Goal: Information Seeking & Learning: Learn about a topic

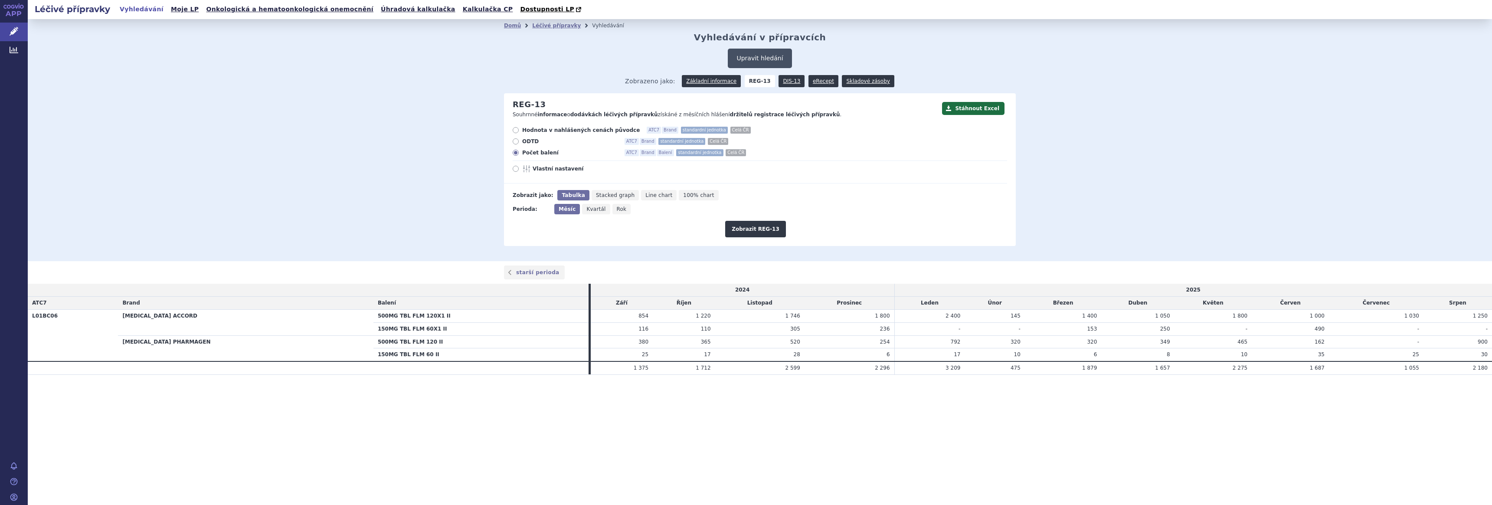
click at [757, 55] on button "Upravit hledání" at bounding box center [760, 59] width 64 height 20
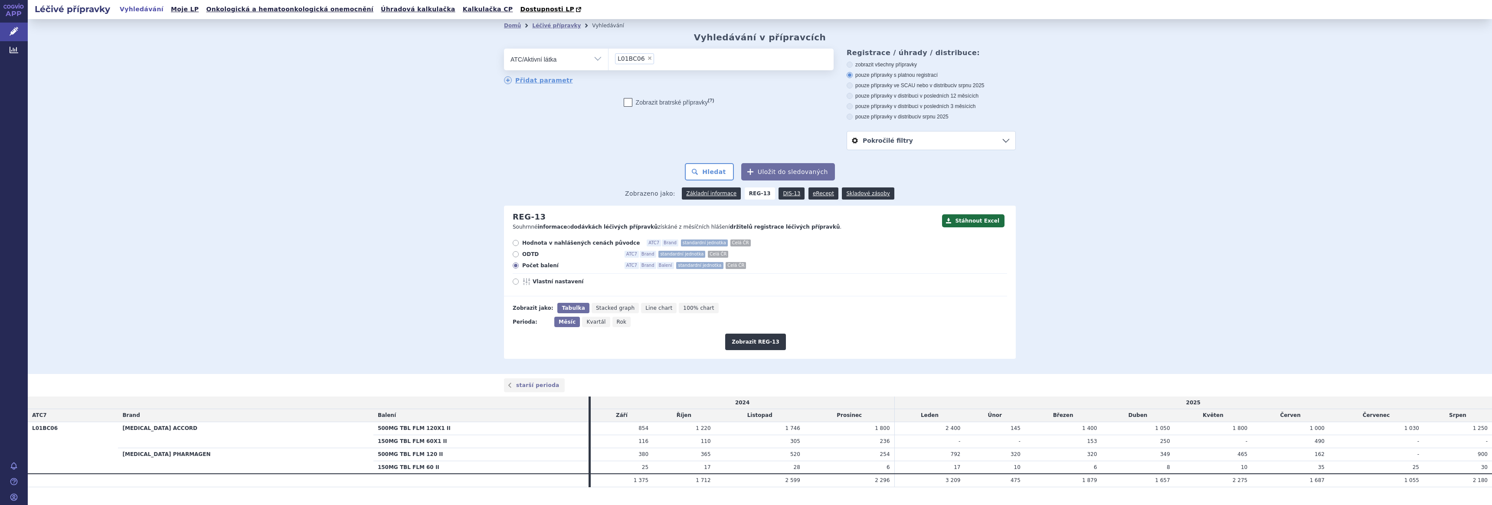
click at [647, 59] on span "×" at bounding box center [649, 58] width 5 height 5
click at [608, 59] on select "L01BC06" at bounding box center [608, 59] width 0 height 22
select select
type input "p"
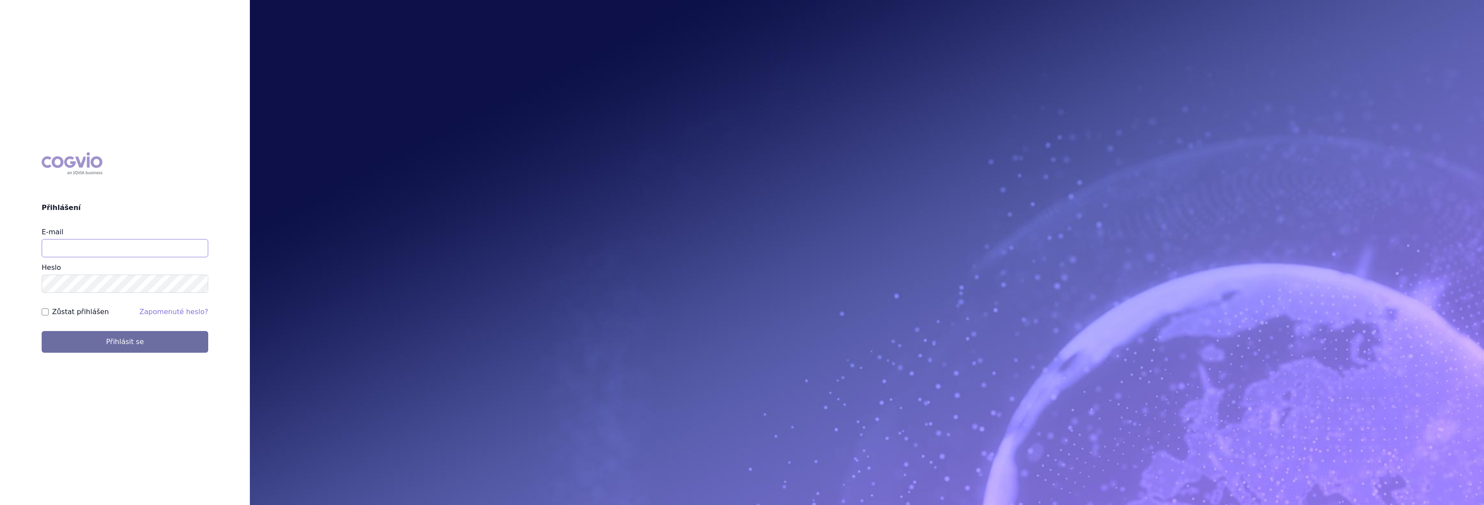
click at [102, 248] on input "E-mail" at bounding box center [125, 248] width 167 height 18
type input "gustav_sverak@accord-healthcare.com"
click at [42, 331] on button "Přihlásit se" at bounding box center [125, 342] width 167 height 22
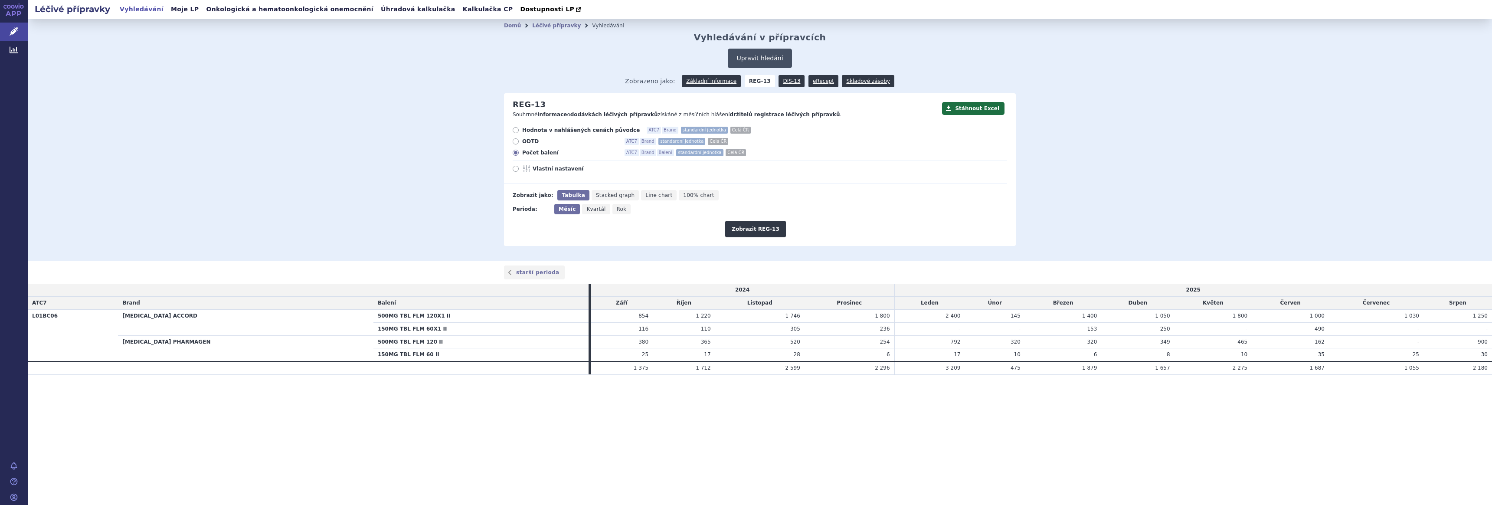
click at [756, 59] on button "Upravit hledání" at bounding box center [760, 59] width 64 height 20
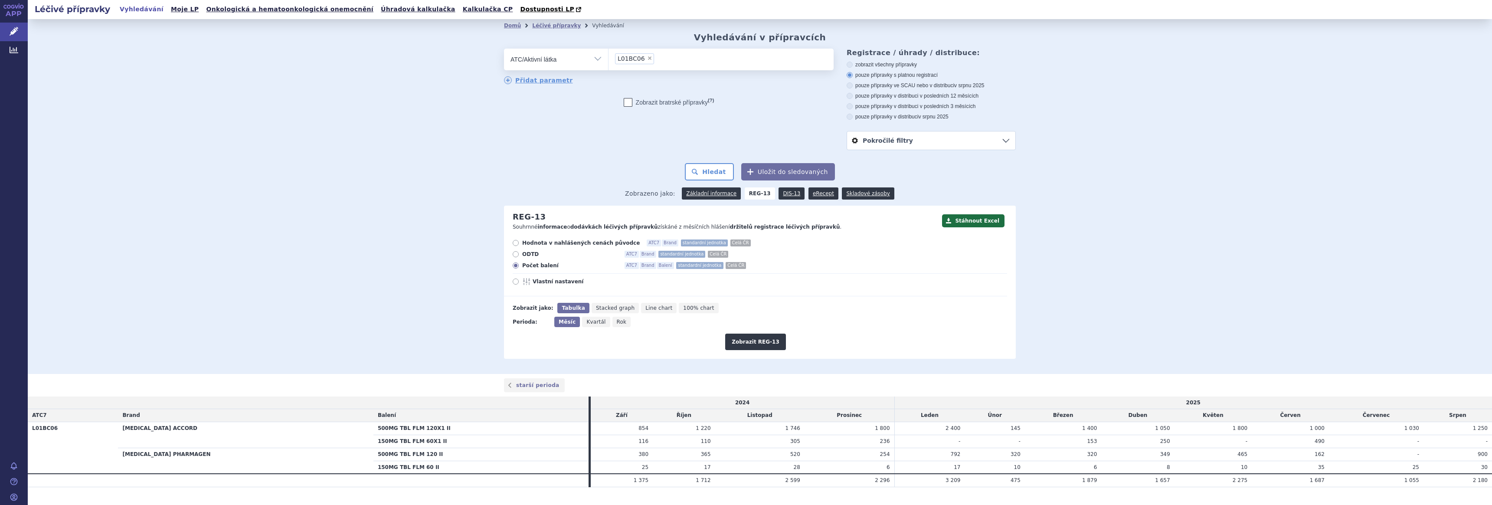
click at [647, 57] on span "×" at bounding box center [649, 58] width 5 height 5
click at [608, 57] on select "L01BC06" at bounding box center [608, 59] width 0 height 22
select select
type input "pegfil"
select select "L03AA13"
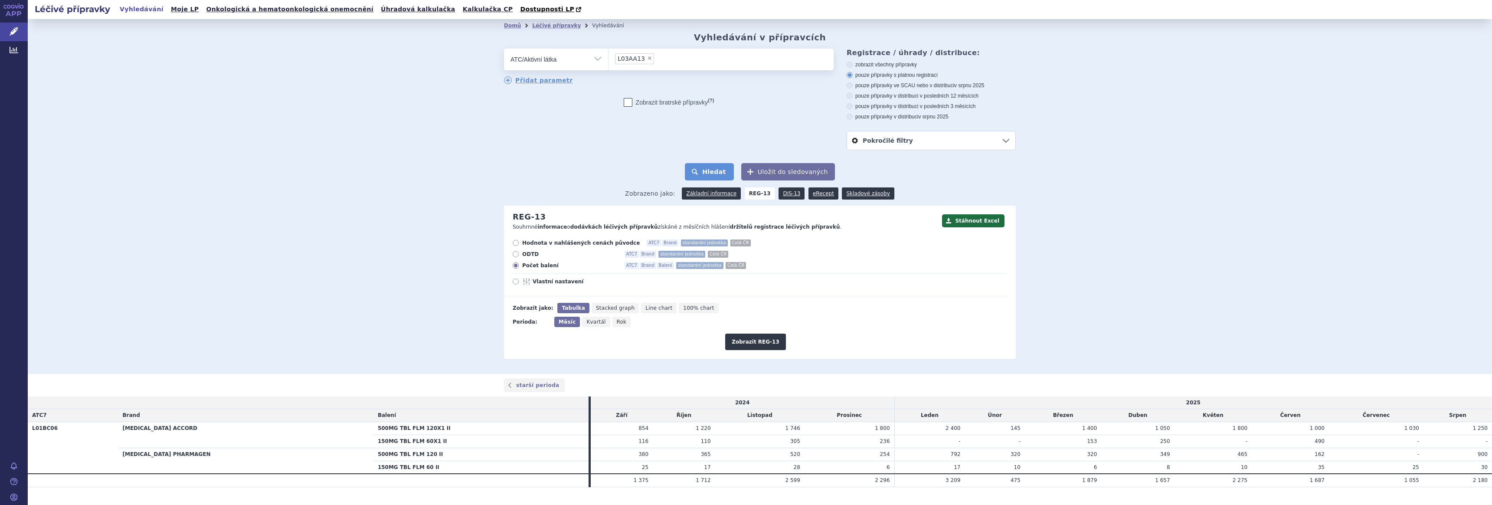
click at [704, 172] on button "Hledat" at bounding box center [709, 171] width 49 height 17
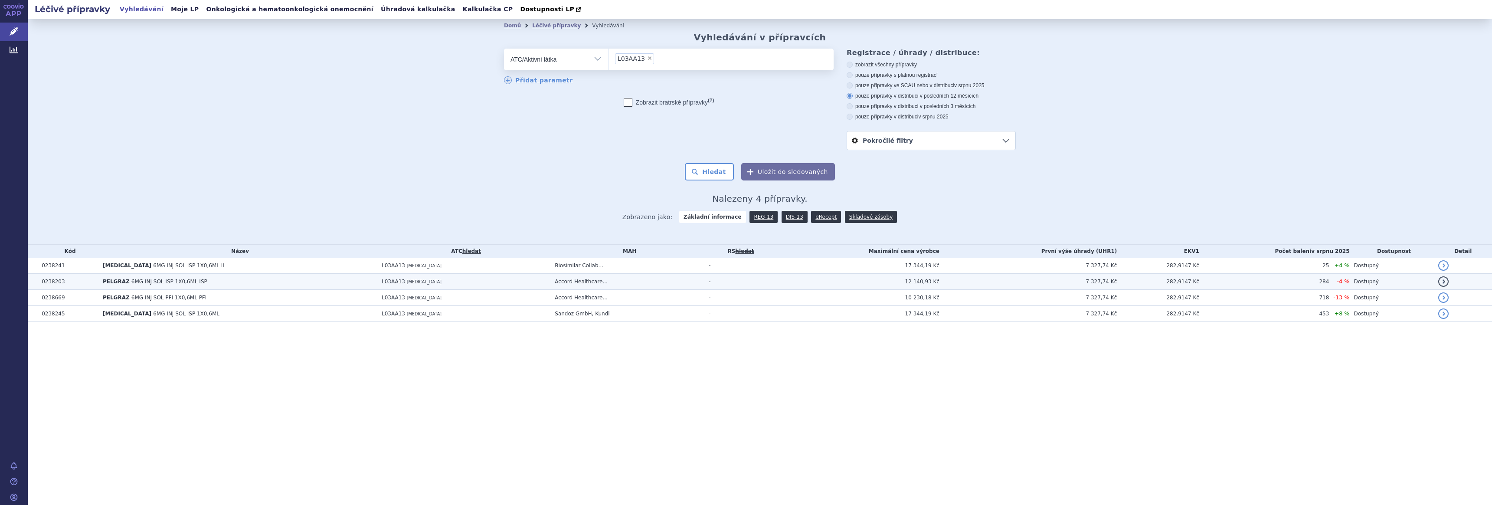
click at [136, 281] on span "6MG INJ SOL ISP 1X0,6ML ISP" at bounding box center [169, 281] width 76 height 6
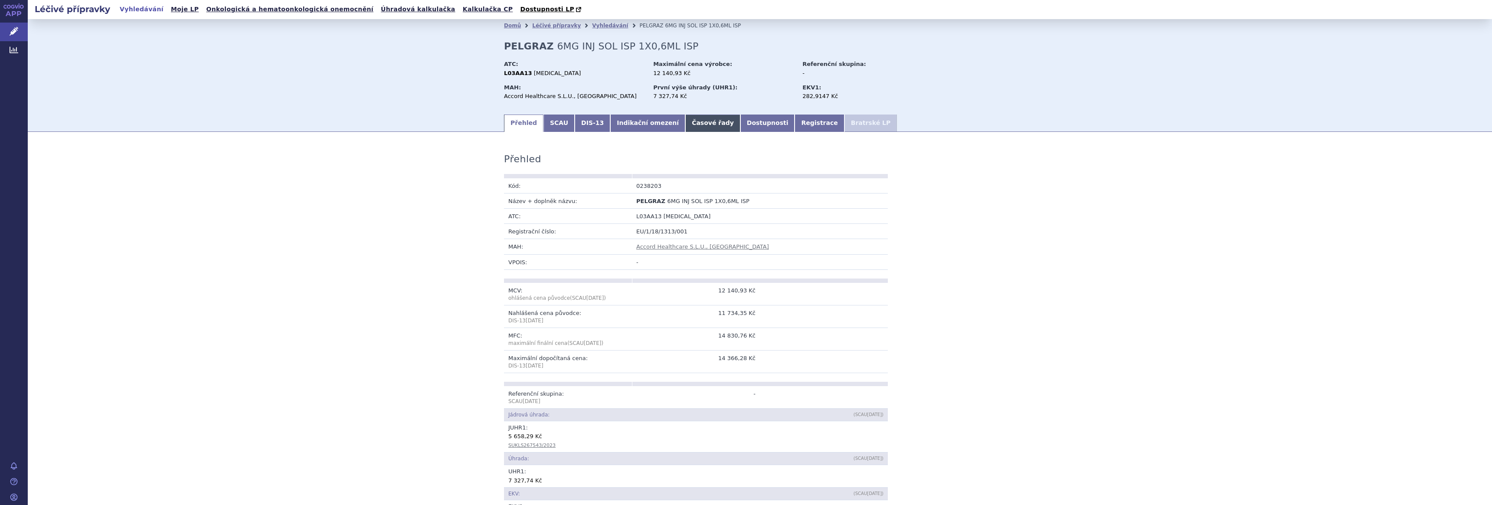
click at [687, 124] on link "Časové řady" at bounding box center [712, 122] width 55 height 17
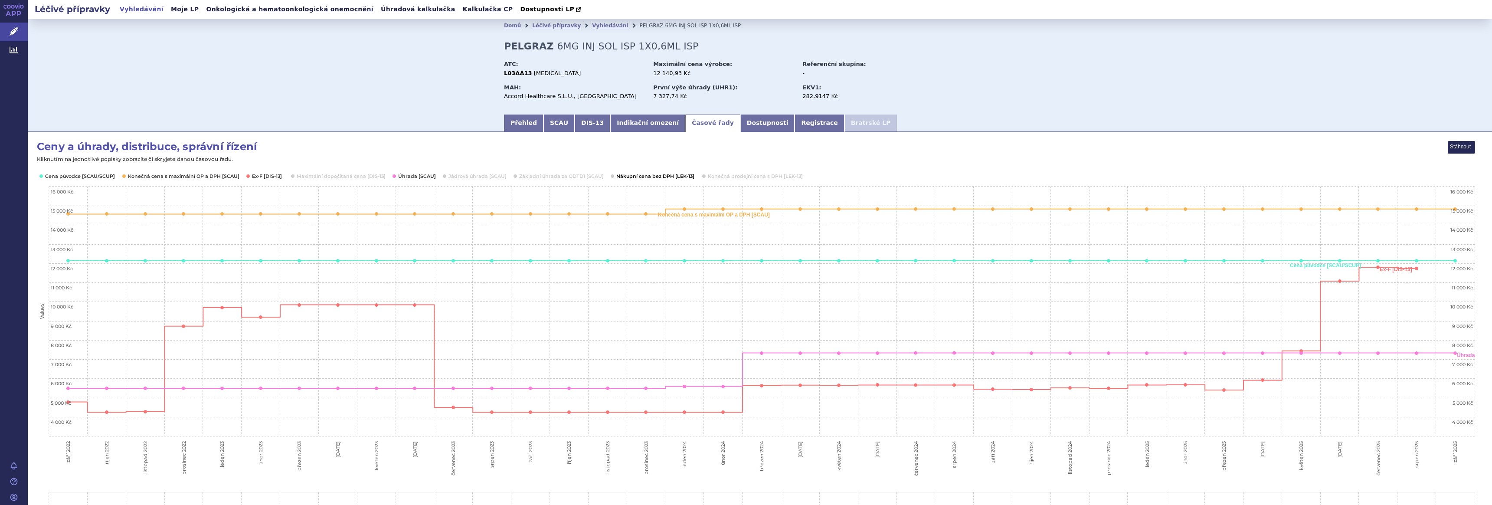
click at [643, 177] on button "Show Nákupní cena bez DPH [LEK-13]" at bounding box center [654, 176] width 77 height 7
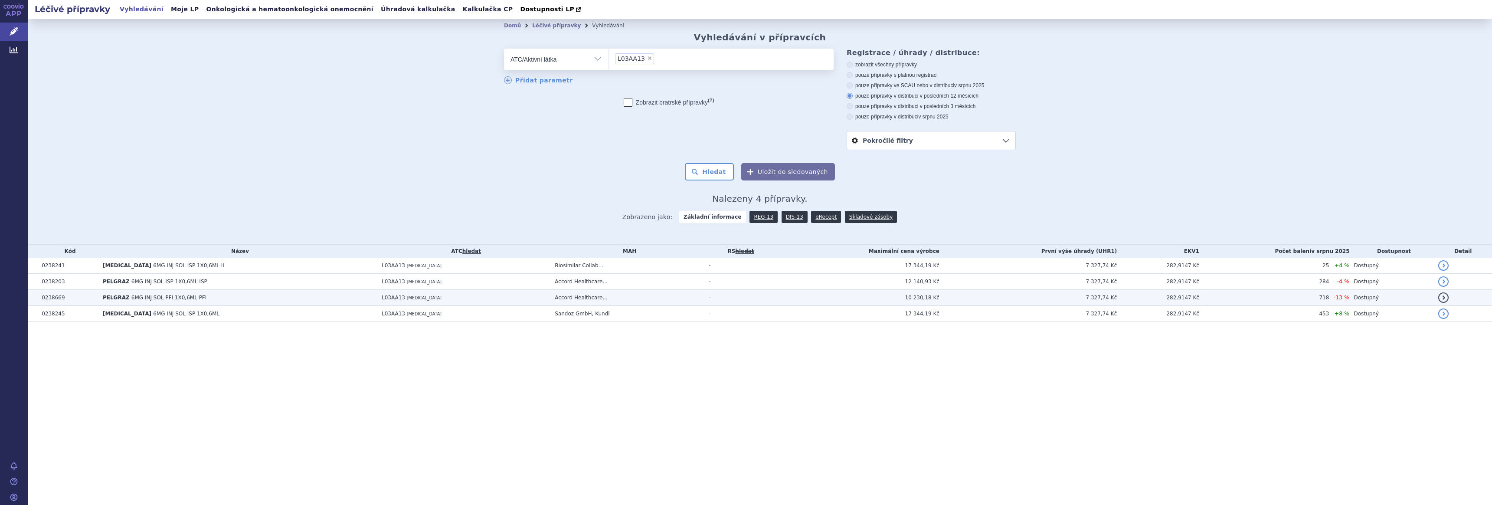
click at [183, 300] on span "6MG INJ SOL PFI 1X0,6ML PFI" at bounding box center [168, 297] width 75 height 6
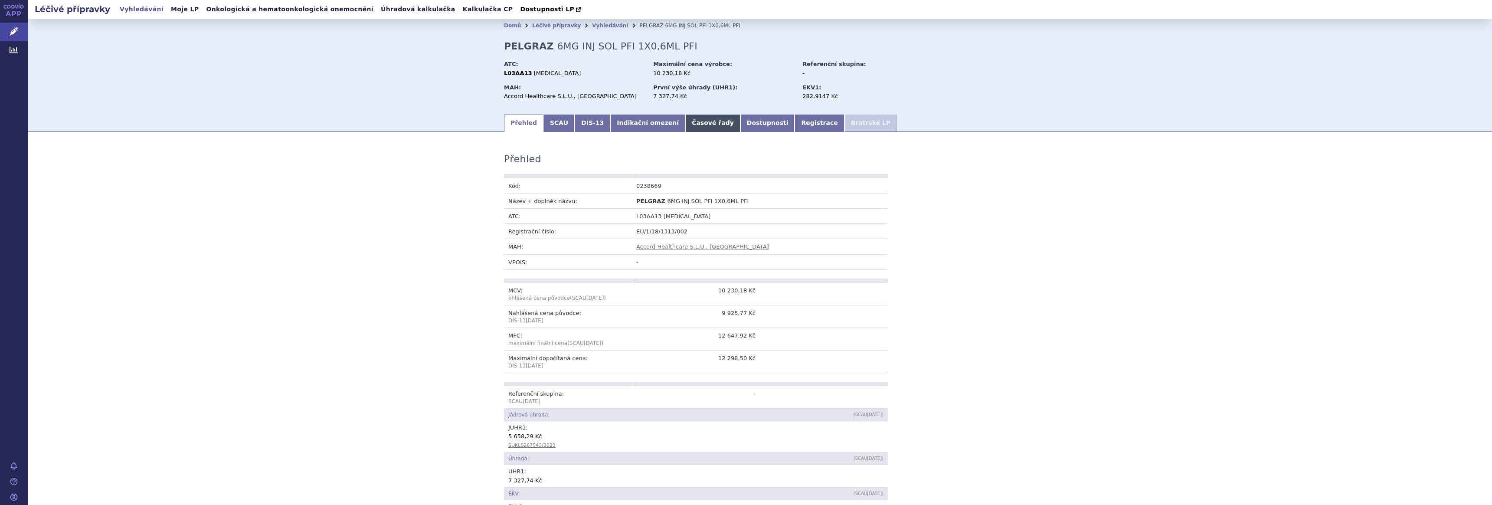
click at [687, 121] on link "Časové řady" at bounding box center [712, 122] width 55 height 17
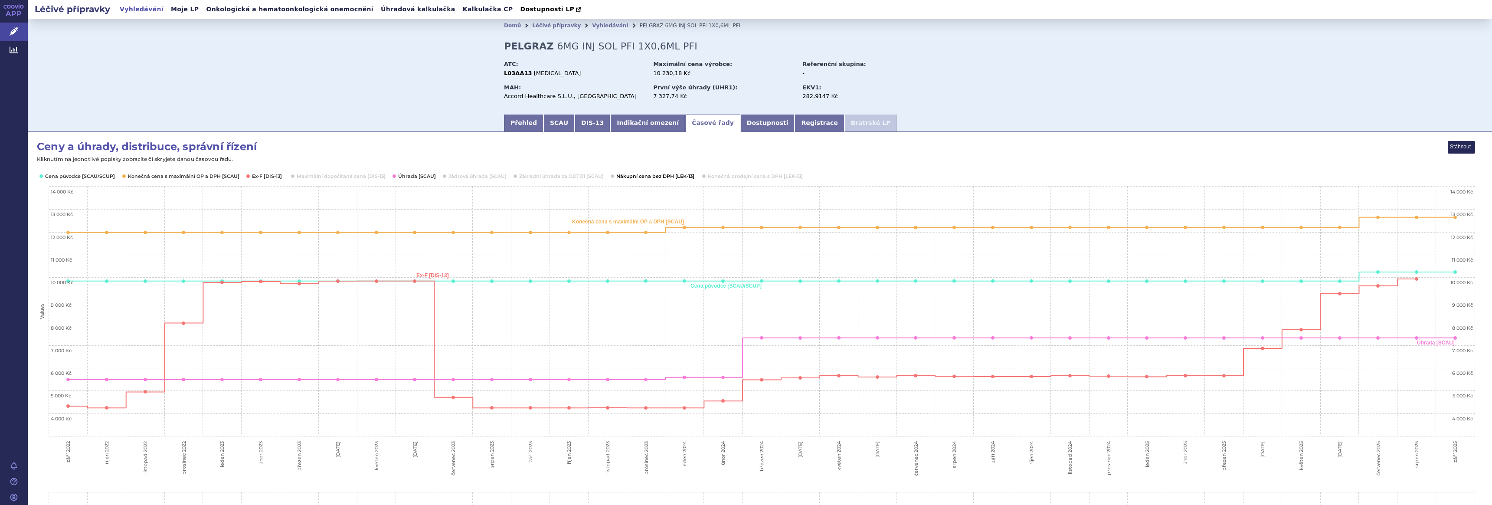
click at [657, 176] on button "Show Nákupní cena bez DPH [LEK-13]" at bounding box center [654, 176] width 77 height 7
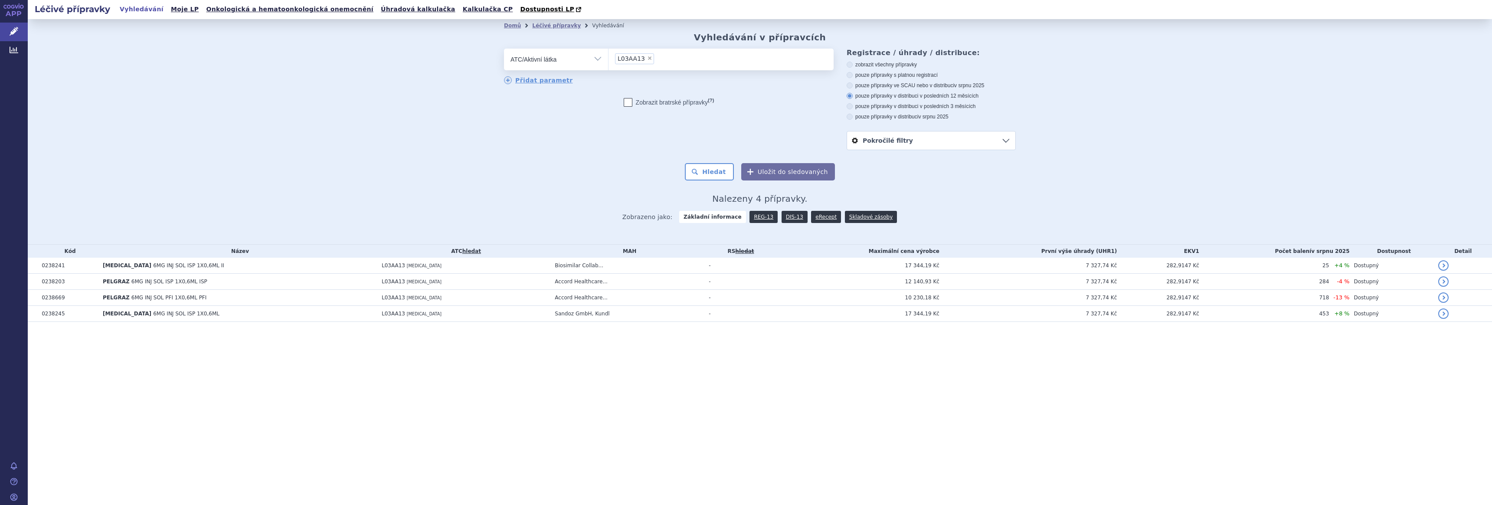
click at [788, 210] on span "Zobrazeno jako: Základní informace REG-13 DIS-13 eRecept Skladové zásoby" at bounding box center [759, 215] width 275 height 16
click at [786, 215] on link "DIS-13" at bounding box center [795, 217] width 26 height 12
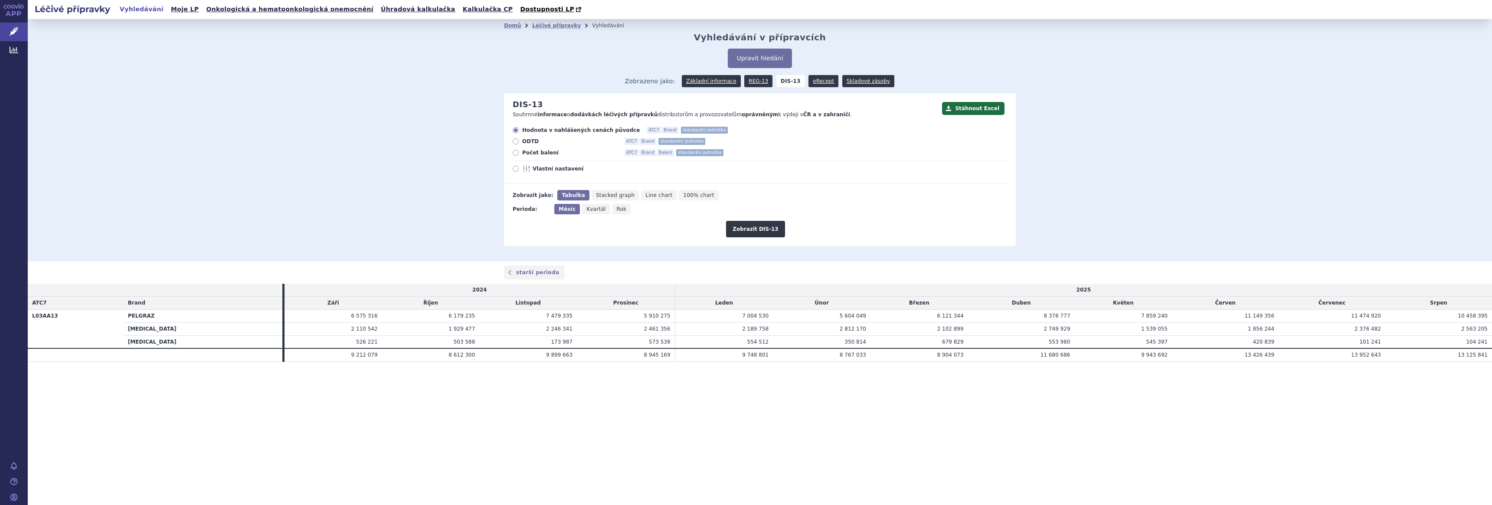
click at [541, 150] on span "Počet balení" at bounding box center [569, 152] width 95 height 7
click at [519, 151] on input "Počet balení ATC7 Brand Balení standardní jednotka" at bounding box center [517, 154] width 6 height 6
radio input "true"
click at [740, 229] on button "Zobrazit DIS-13" at bounding box center [755, 229] width 59 height 16
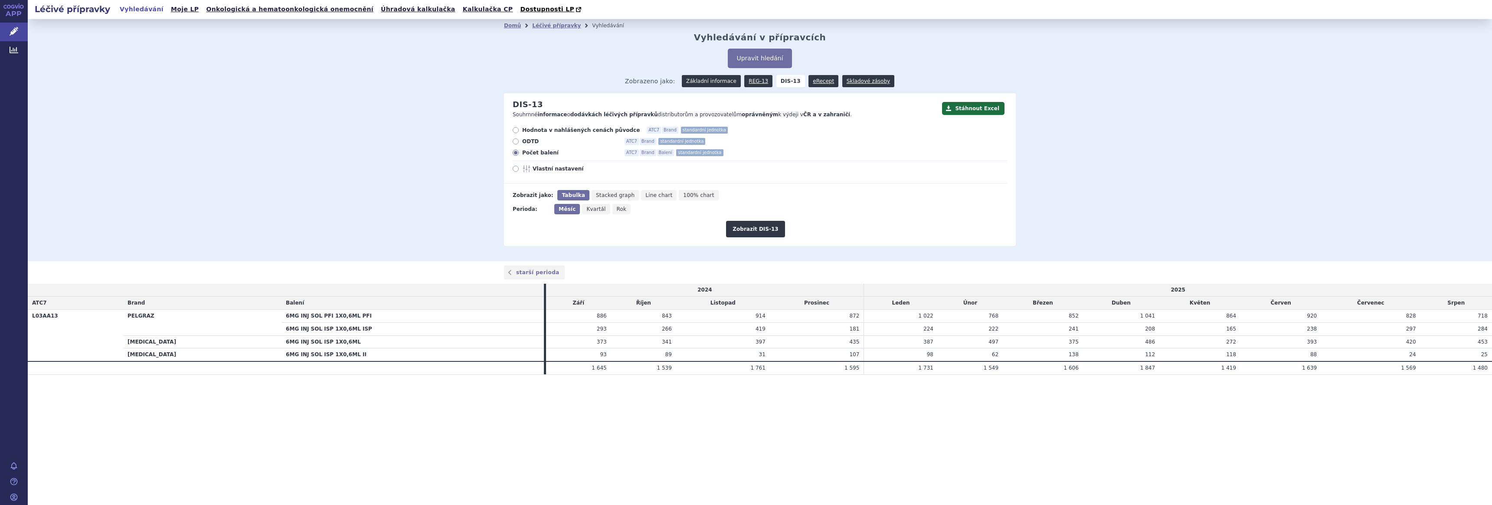
click at [713, 79] on link "Základní informace" at bounding box center [711, 81] width 59 height 12
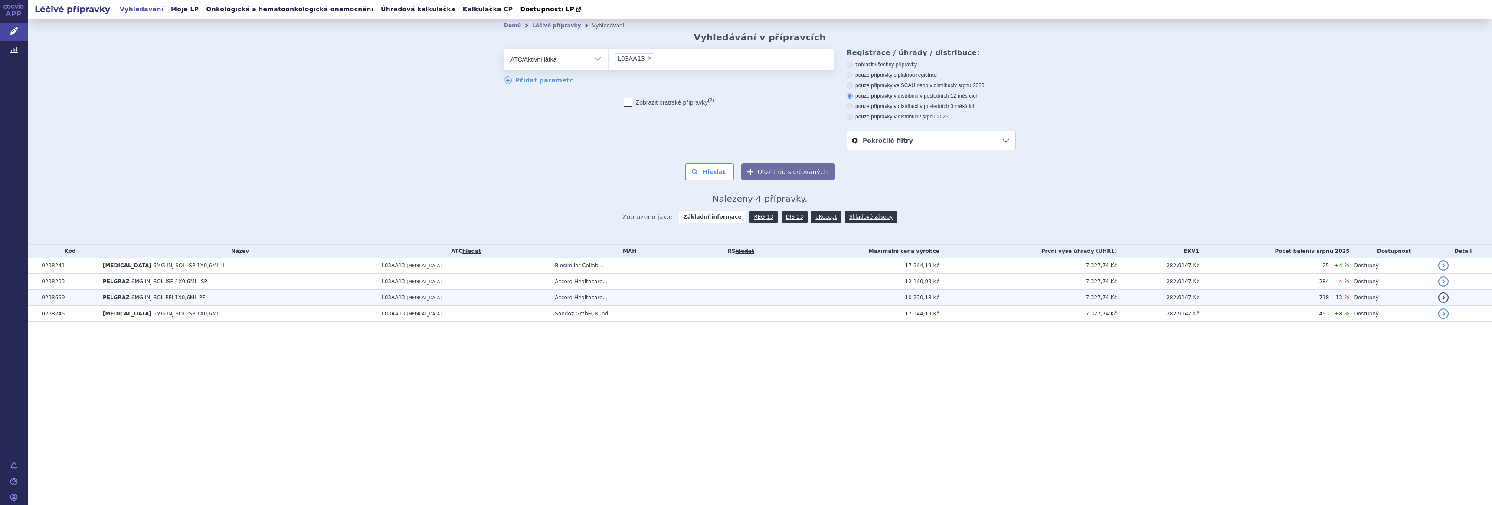
click at [195, 300] on span "6MG INJ SOL PFI 1X0,6ML PFI" at bounding box center [168, 297] width 75 height 6
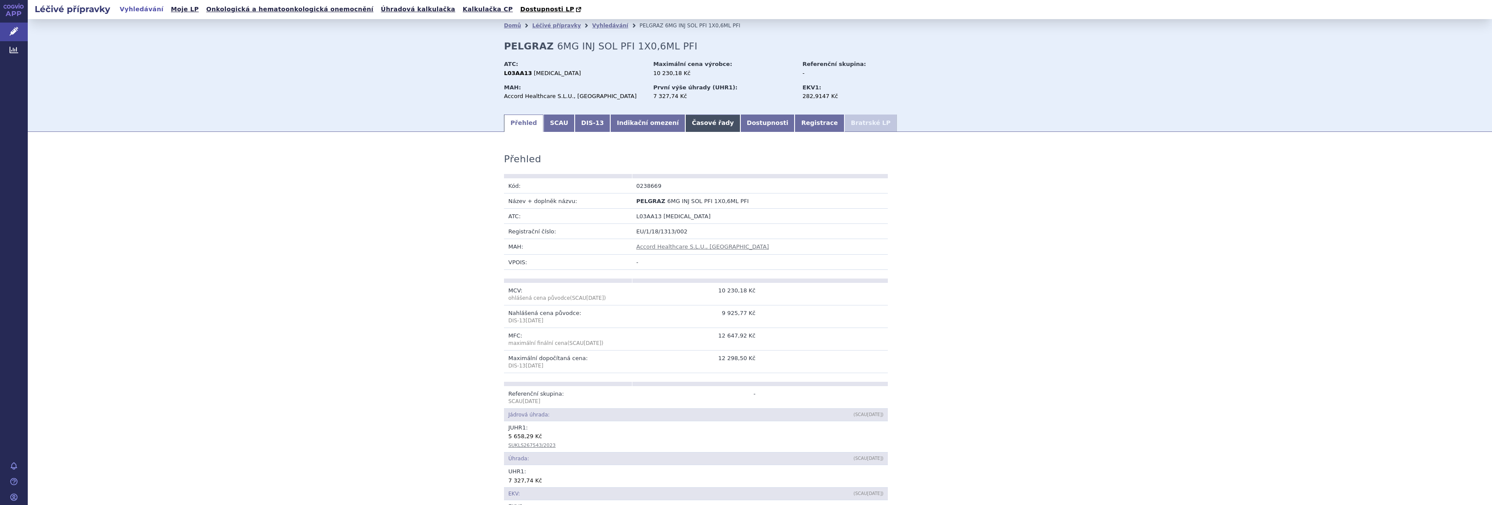
click at [685, 119] on link "Časové řady" at bounding box center [712, 122] width 55 height 17
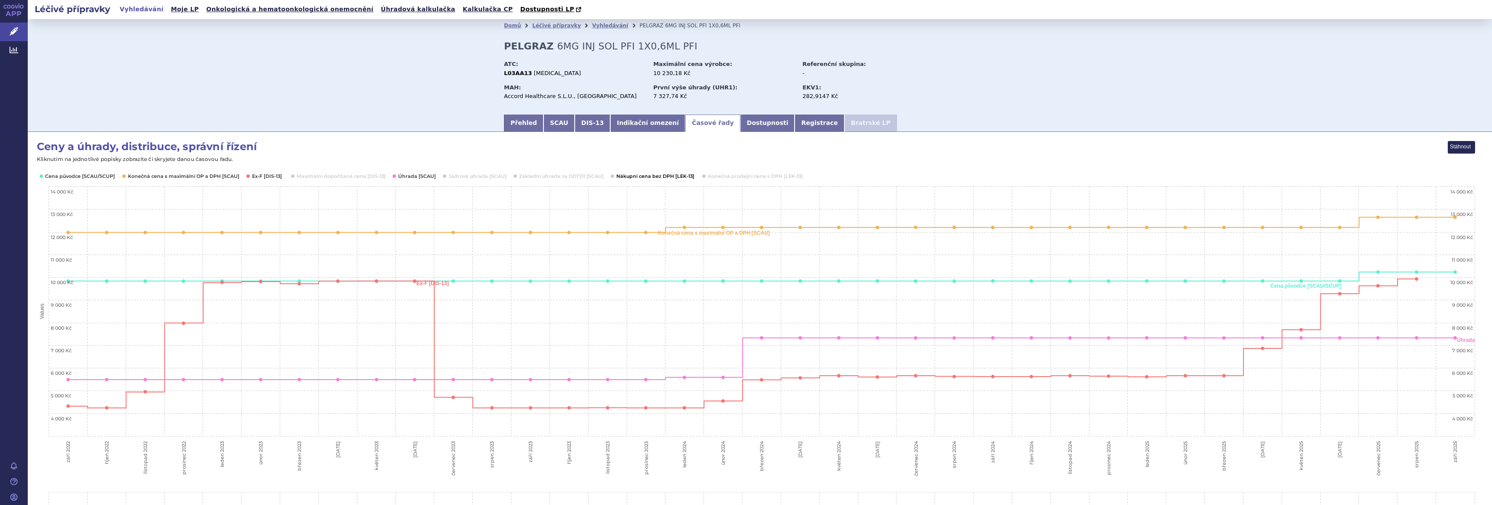
click at [646, 177] on button "Show Nákupní cena bez DPH [LEK-13]" at bounding box center [654, 176] width 77 height 7
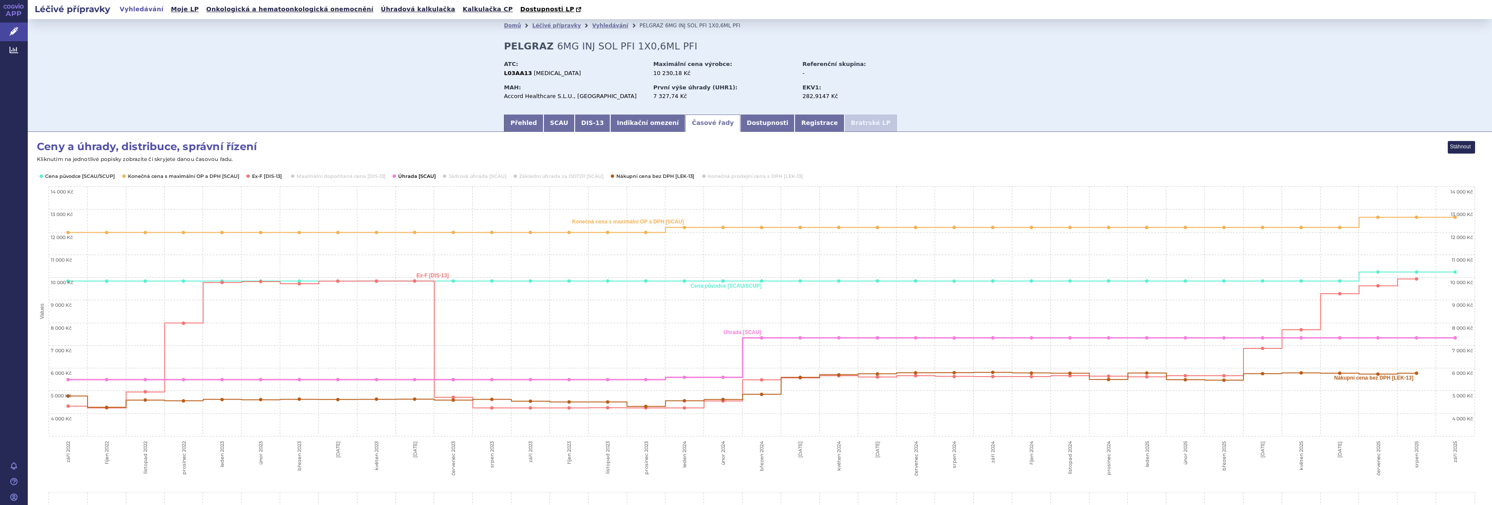
click at [413, 177] on button "Show Úhrada [SCAU]" at bounding box center [416, 176] width 36 height 7
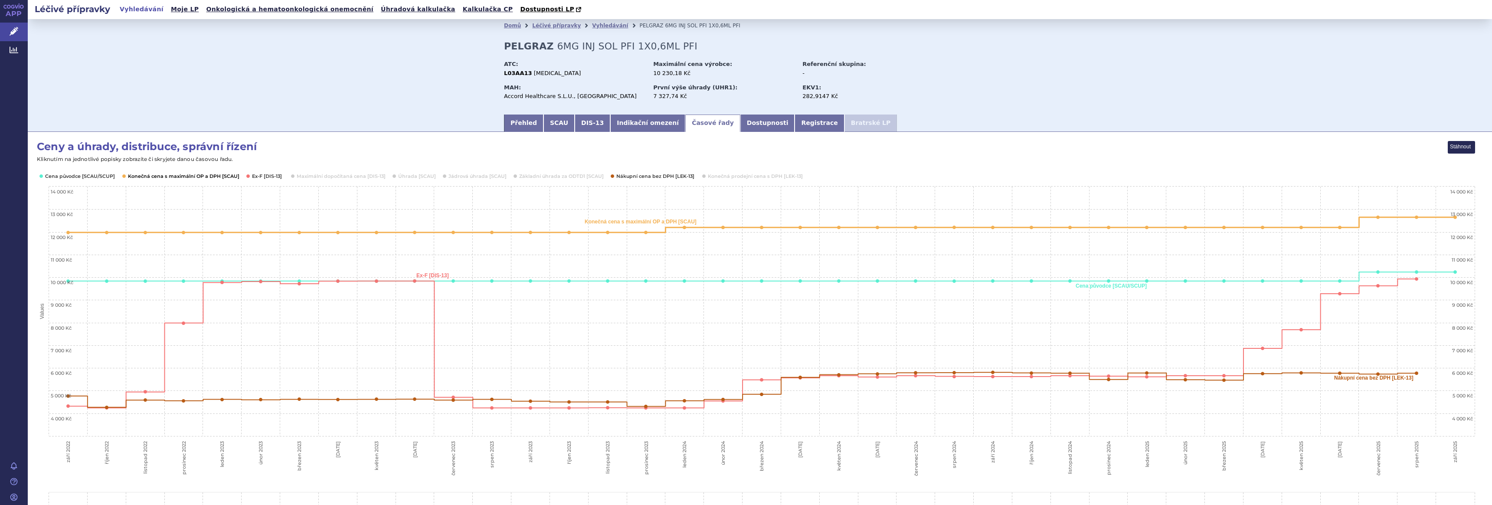
click at [154, 173] on button "Show Konečná cena s maximální OP a DPH [SCAU]" at bounding box center [183, 176] width 110 height 7
